Goal: Information Seeking & Learning: Learn about a topic

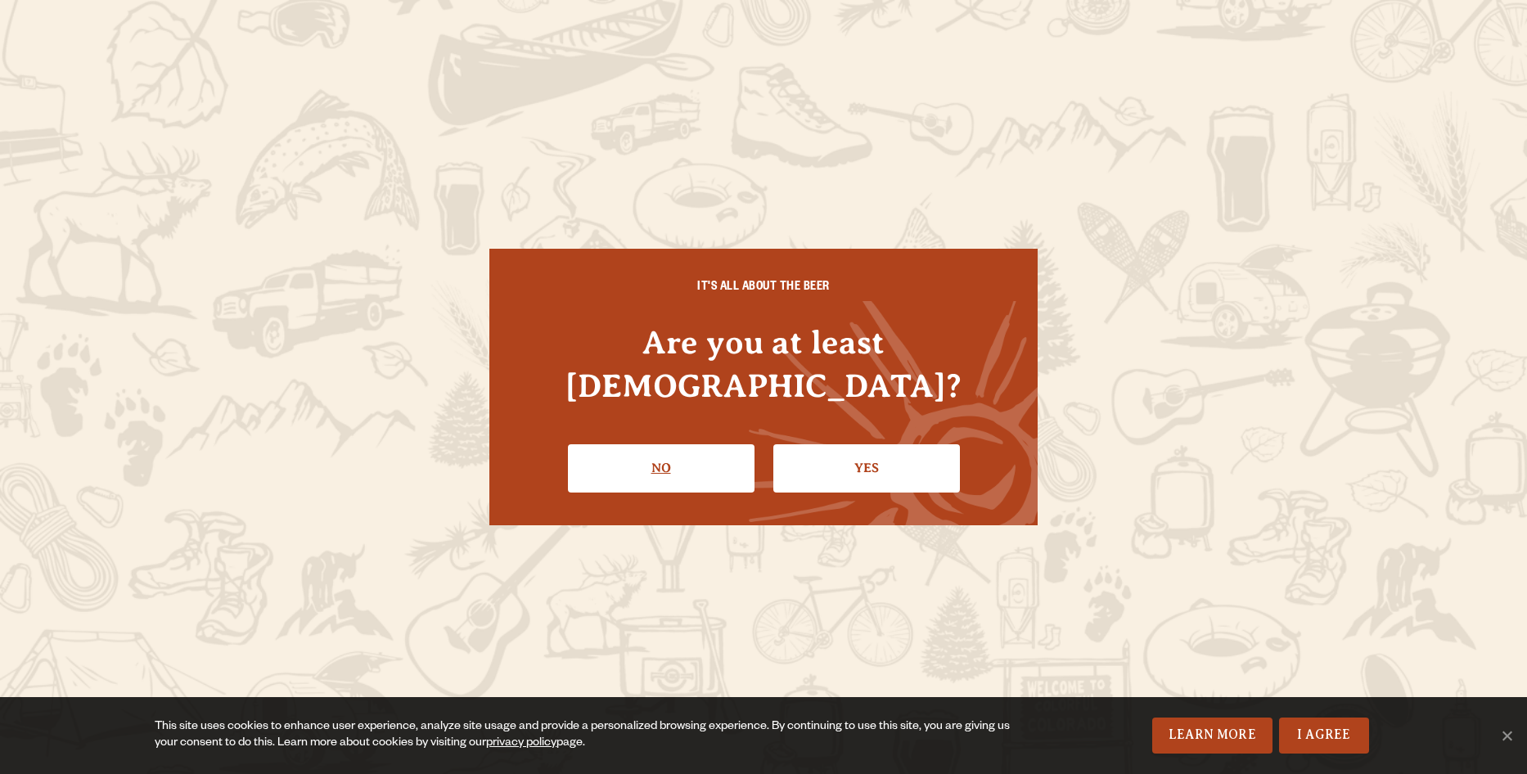
click at [698, 447] on link "No" at bounding box center [661, 467] width 187 height 47
click at [874, 444] on link "Yes" at bounding box center [866, 467] width 187 height 47
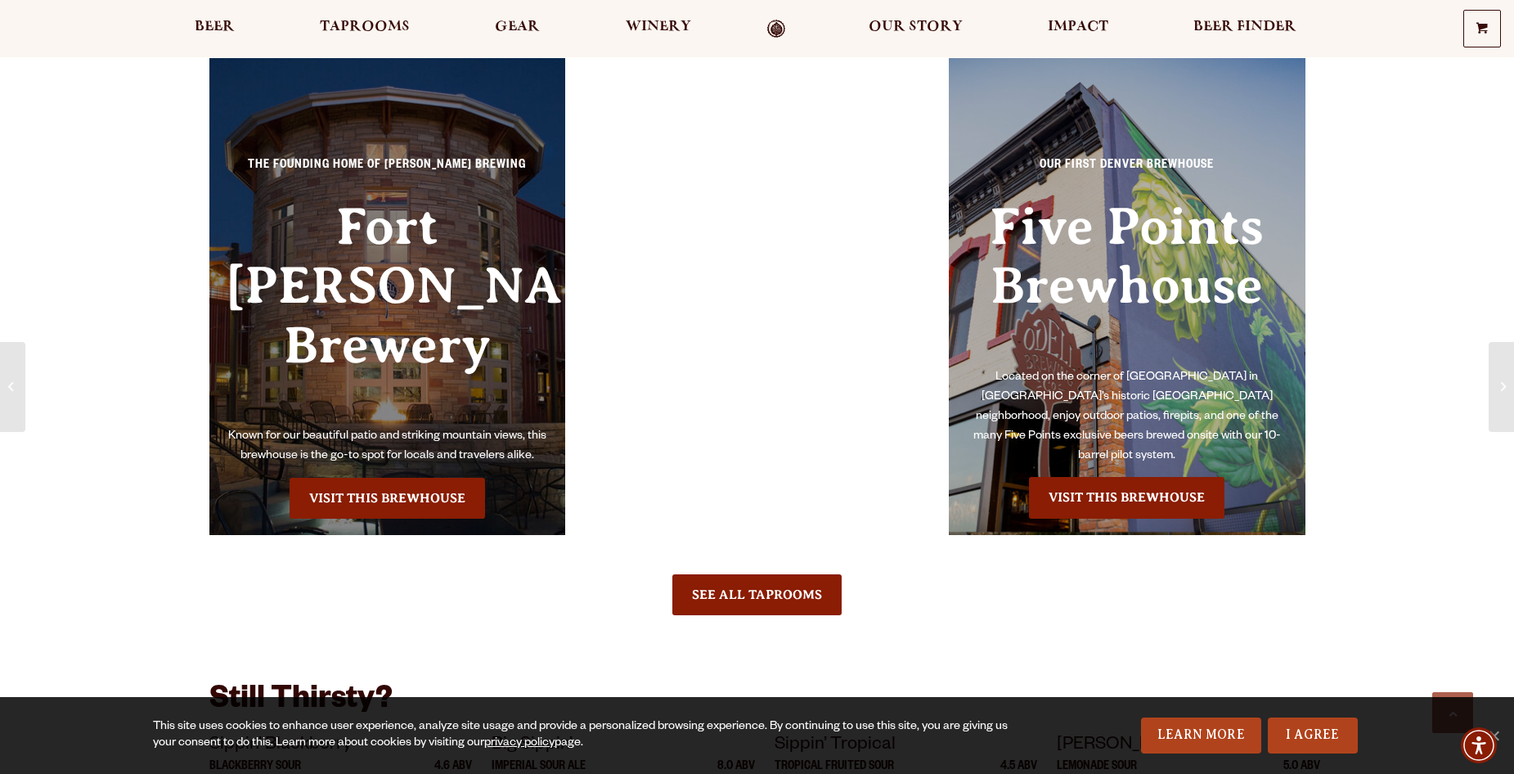
scroll to position [1309, 0]
